Goal: Task Accomplishment & Management: Manage account settings

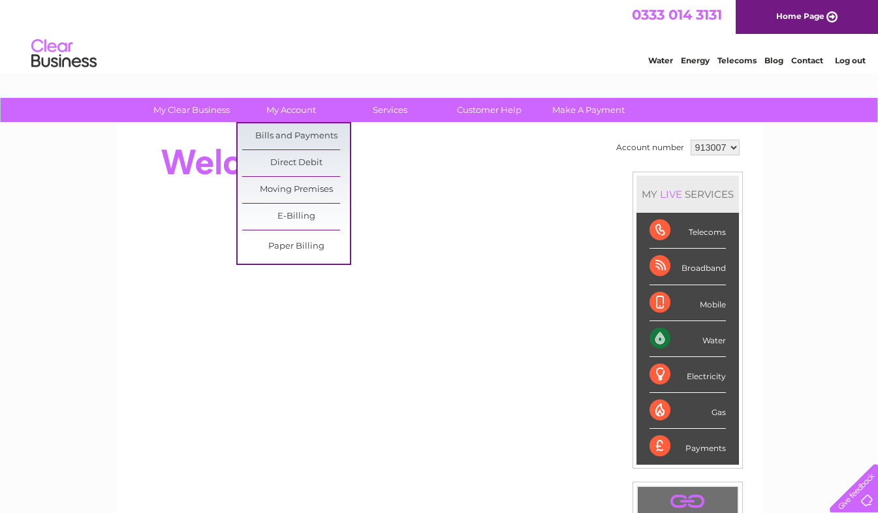
click at [279, 131] on link "Bills and Payments" at bounding box center [296, 136] width 108 height 26
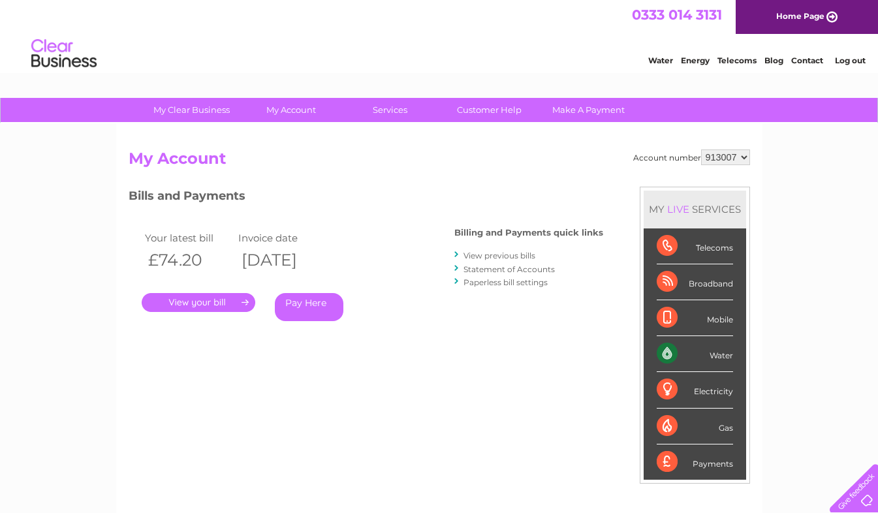
click at [736, 156] on select "913007 914901" at bounding box center [725, 158] width 49 height 16
select select "914901"
click at [701, 150] on select "913007 914901" at bounding box center [725, 158] width 49 height 16
click at [204, 303] on link "." at bounding box center [199, 302] width 114 height 19
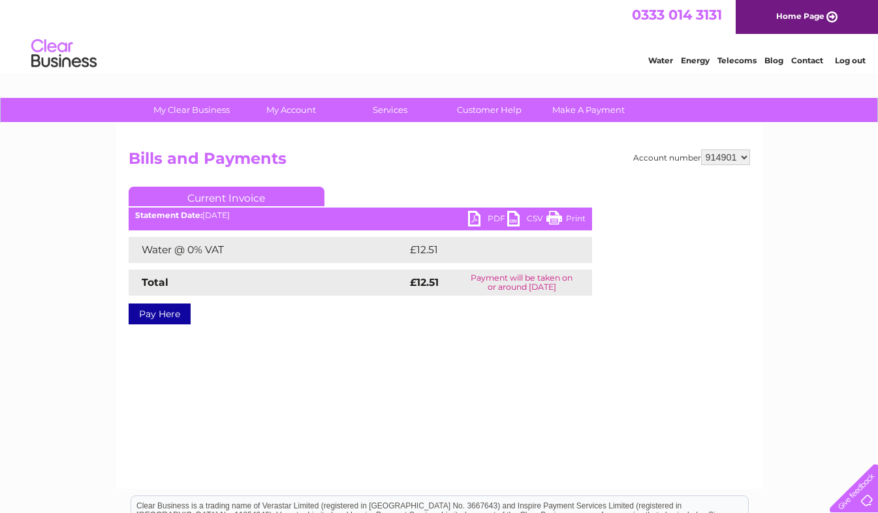
click at [494, 219] on link "PDF" at bounding box center [487, 220] width 39 height 19
